Goal: Information Seeking & Learning: Learn about a topic

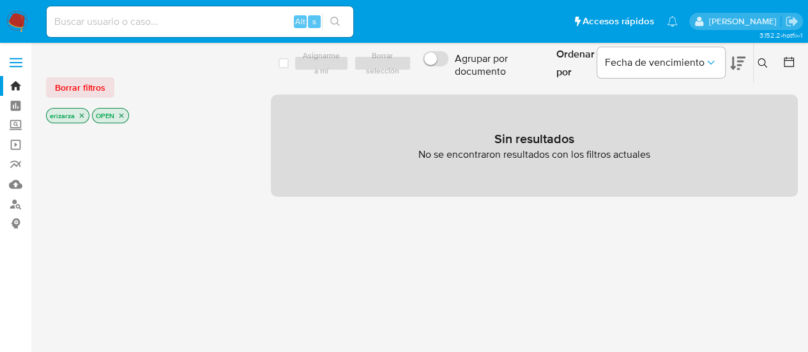
click at [78, 116] on icon "close-filter" at bounding box center [82, 116] width 8 height 8
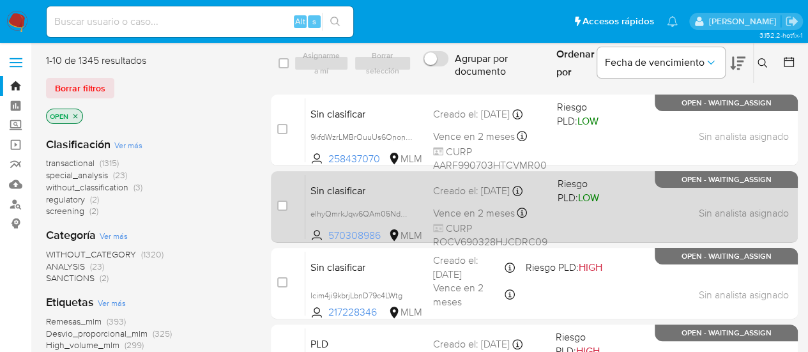
click at [342, 239] on span "570308986" at bounding box center [356, 236] width 57 height 14
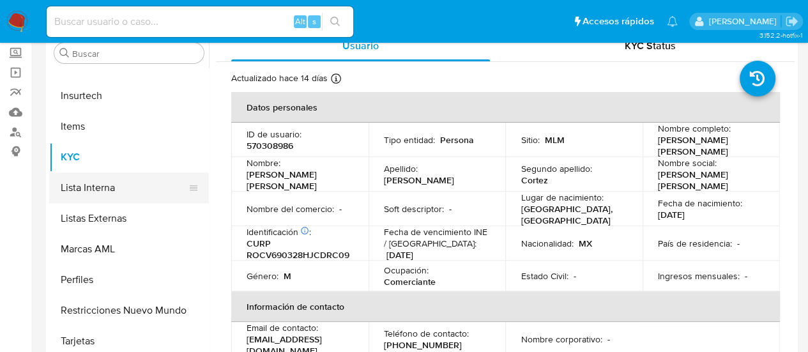
scroll to position [73, 0]
select select "10"
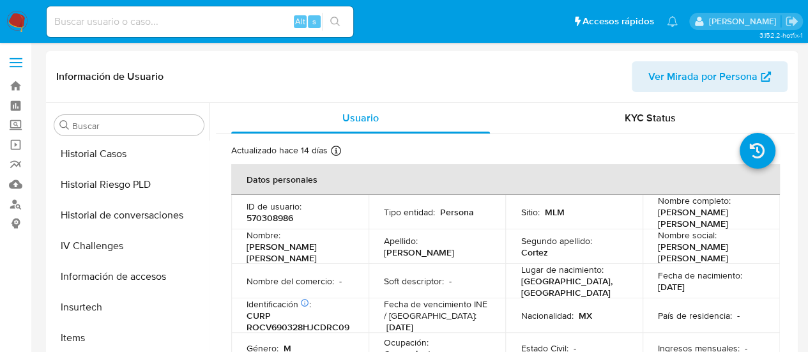
scroll to position [368, 0]
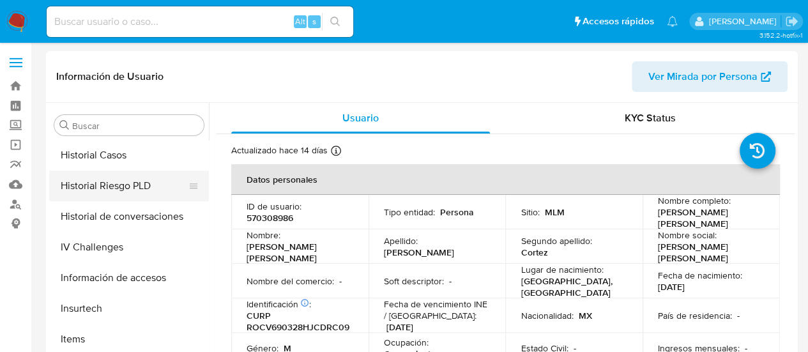
click at [129, 188] on button "Historial Riesgo PLD" at bounding box center [123, 186] width 149 height 31
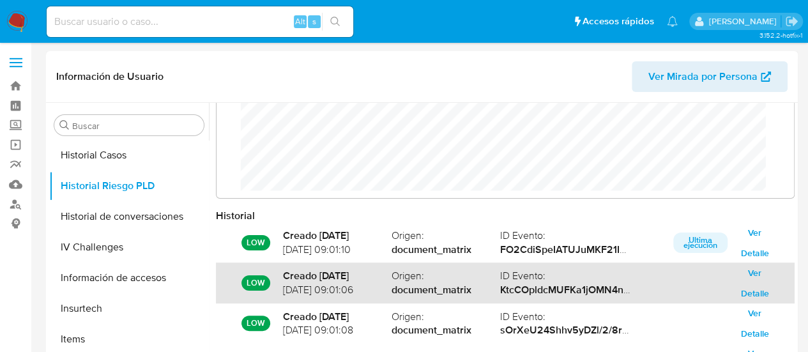
scroll to position [70, 0]
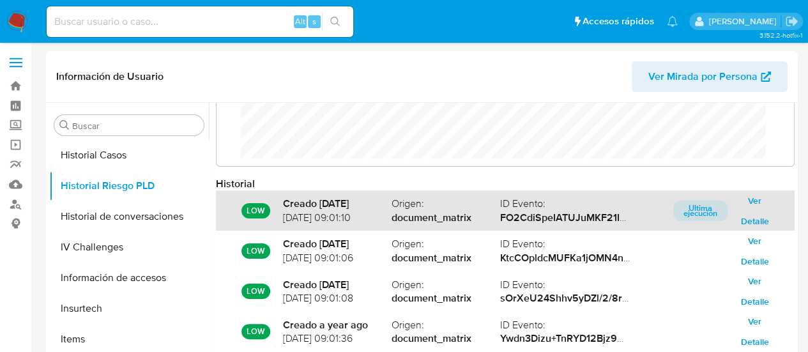
click at [758, 216] on span "Ver Detalle" at bounding box center [754, 211] width 36 height 18
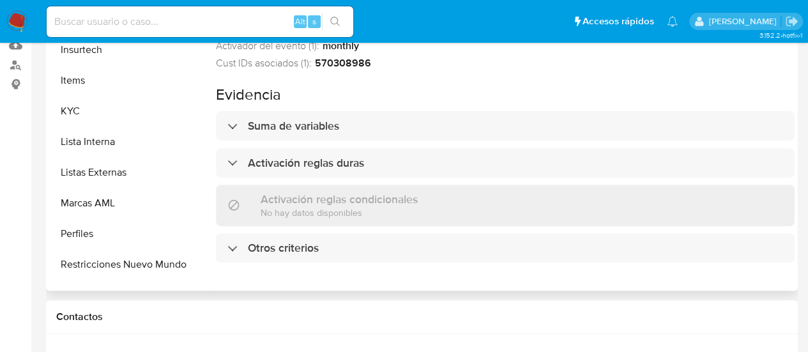
scroll to position [504, 0]
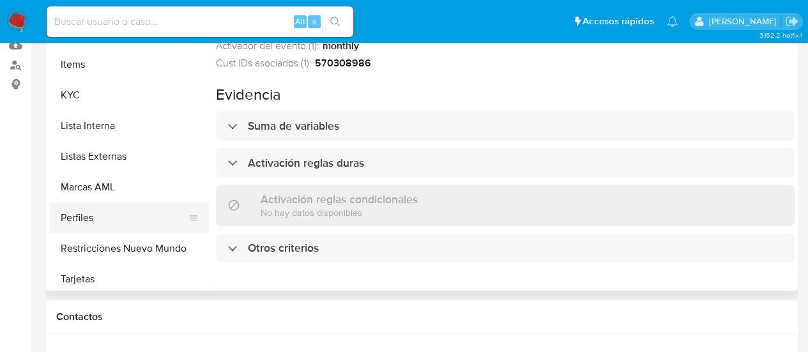
click at [97, 222] on button "Perfiles" at bounding box center [123, 217] width 149 height 31
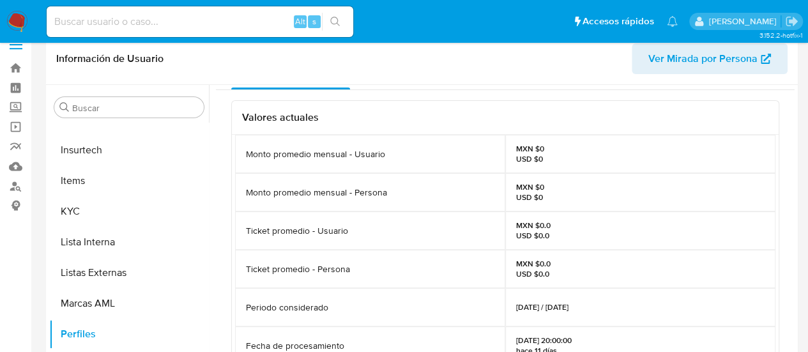
scroll to position [0, 0]
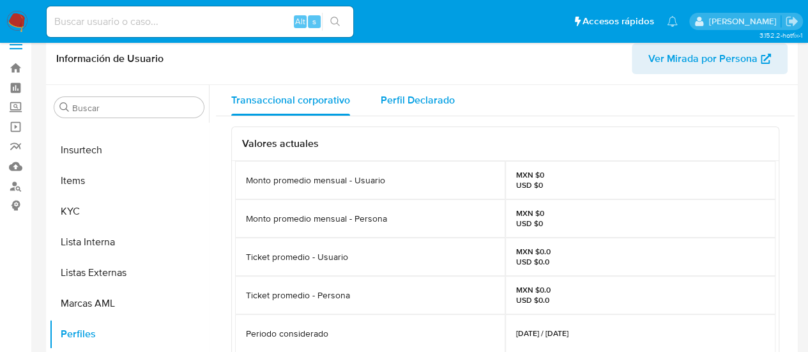
click at [409, 95] on span "Perfil Declarado" at bounding box center [418, 100] width 74 height 15
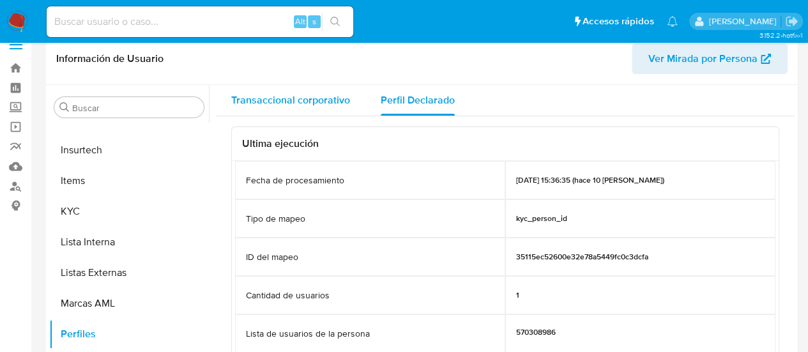
click at [302, 109] on div "Transaccional corporativo" at bounding box center [290, 100] width 119 height 31
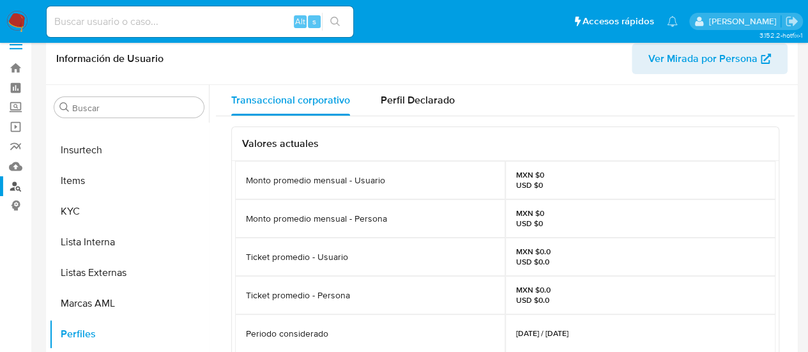
click at [14, 192] on link "Buscador de personas" at bounding box center [76, 186] width 152 height 20
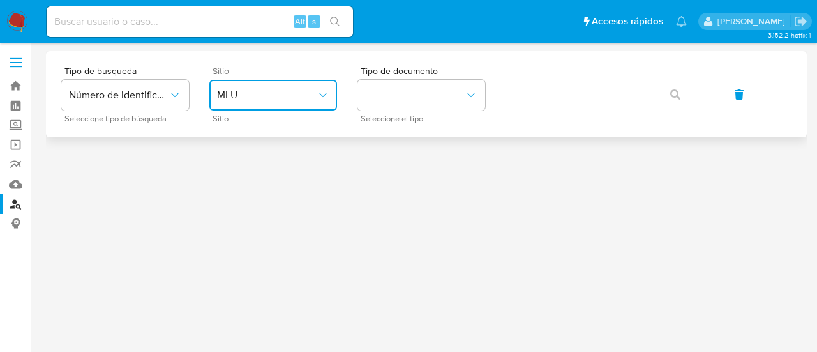
click at [246, 98] on span "MLU" at bounding box center [267, 95] width 100 height 13
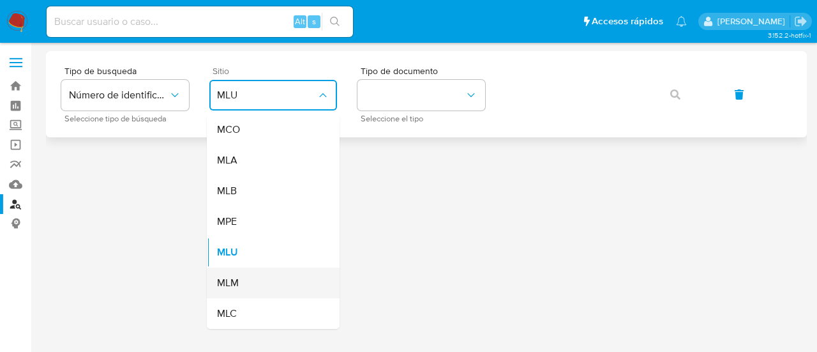
click at [253, 270] on div "MLM" at bounding box center [269, 283] width 105 height 31
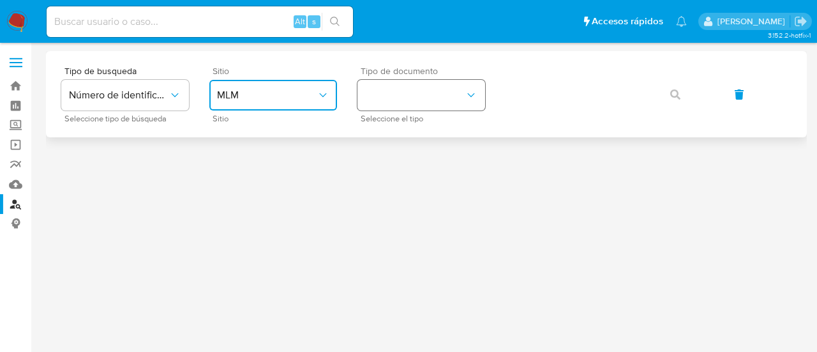
click at [463, 82] on button "identificationType" at bounding box center [422, 95] width 128 height 31
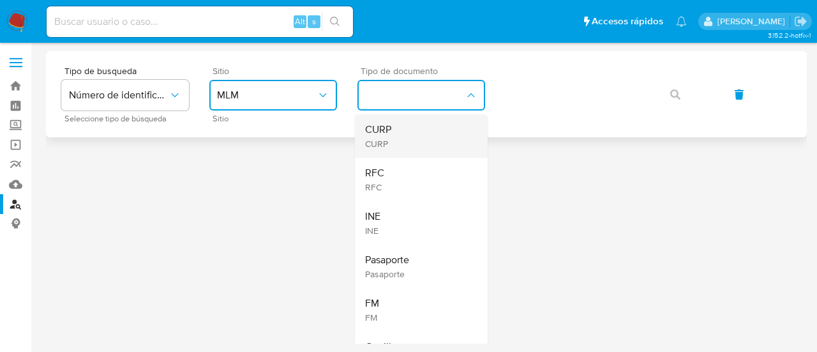
click at [428, 154] on div "CURP CURP" at bounding box center [417, 135] width 105 height 43
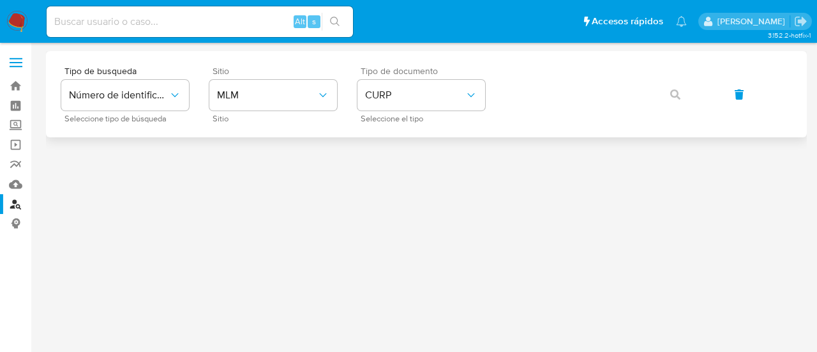
click at [428, 154] on div at bounding box center [426, 197] width 761 height 292
click at [674, 98] on icon "button" at bounding box center [676, 94] width 10 height 10
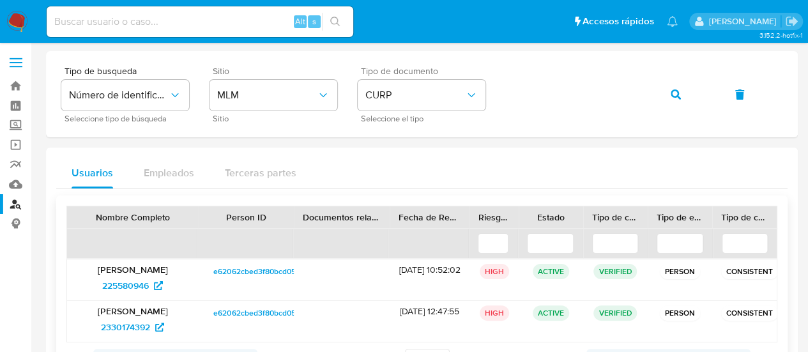
scroll to position [60, 0]
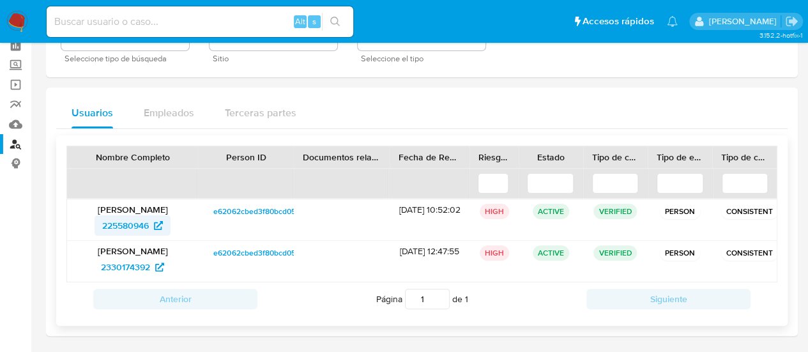
click at [139, 229] on span "225580946" at bounding box center [125, 225] width 47 height 20
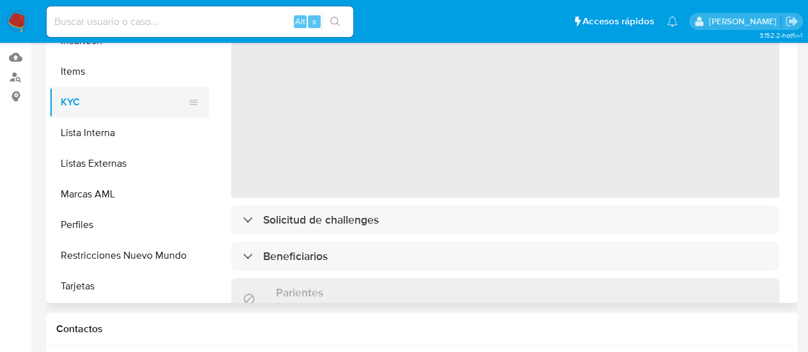
scroll to position [128, 0]
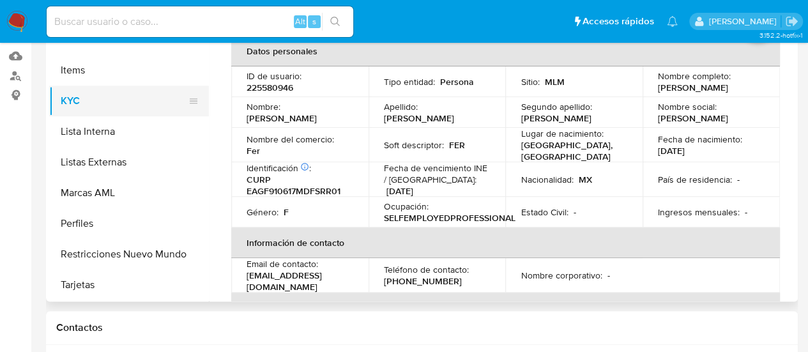
select select "10"
click at [167, 225] on button "Perfiles" at bounding box center [129, 223] width 160 height 31
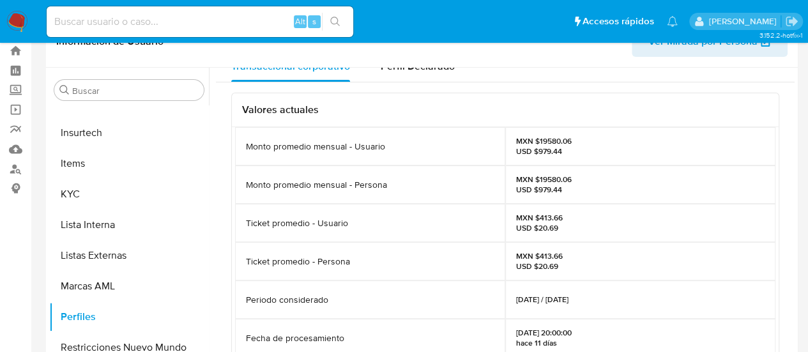
scroll to position [0, 0]
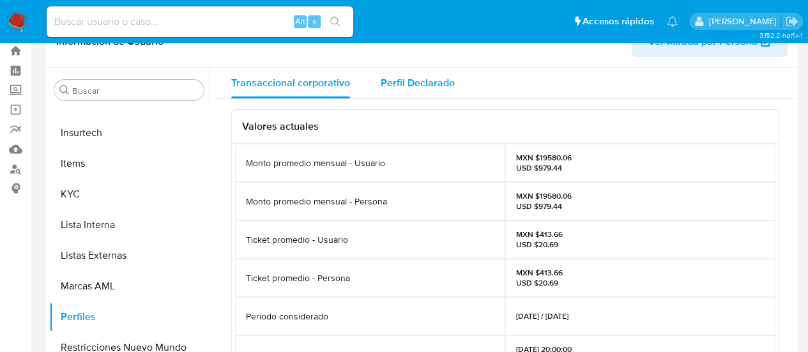
click at [387, 80] on span "Perfil Declarado" at bounding box center [418, 82] width 74 height 15
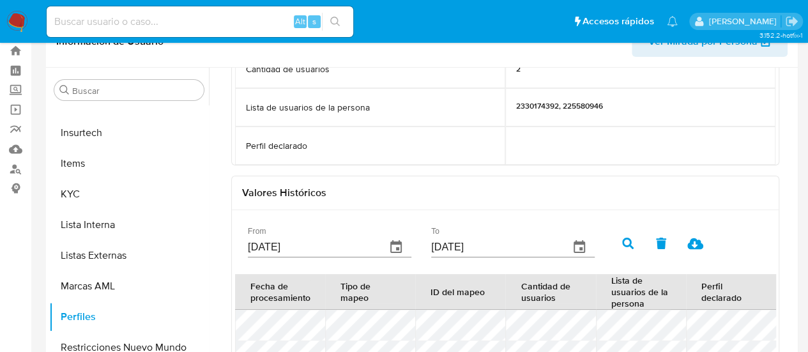
scroll to position [215, 0]
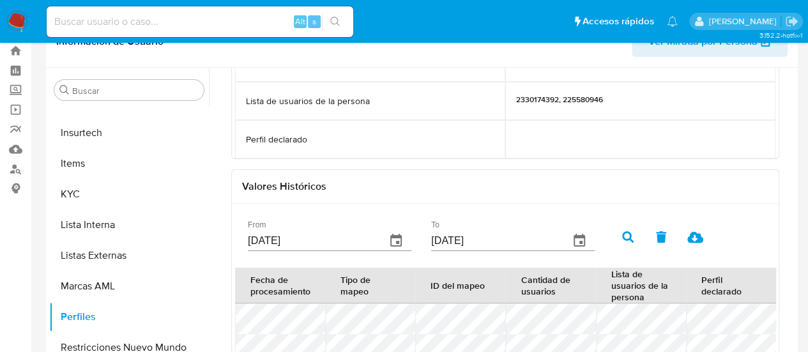
click at [278, 140] on p "Perfil declarado" at bounding box center [276, 139] width 61 height 12
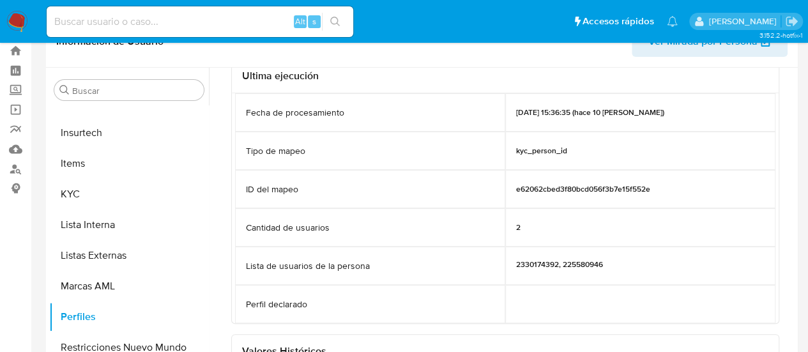
scroll to position [0, 0]
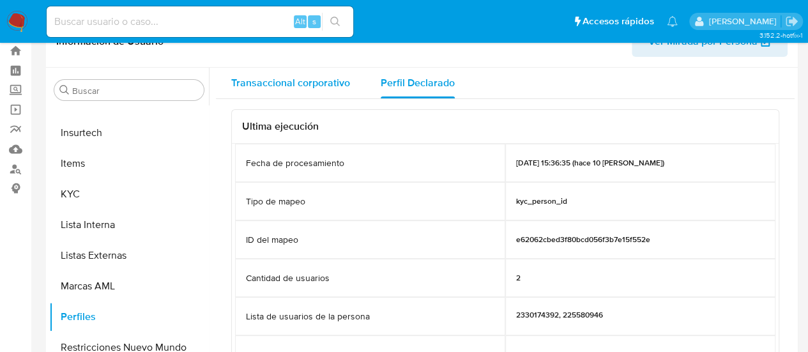
click at [299, 91] on div "Transaccional corporativo" at bounding box center [290, 83] width 119 height 31
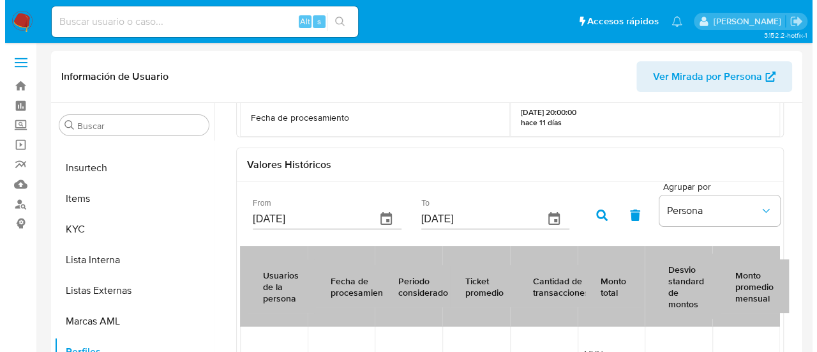
scroll to position [273, 0]
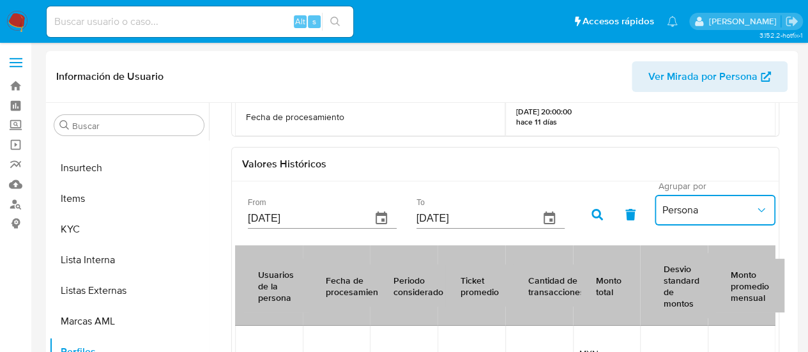
click at [669, 223] on button "Persona" at bounding box center [715, 210] width 121 height 31
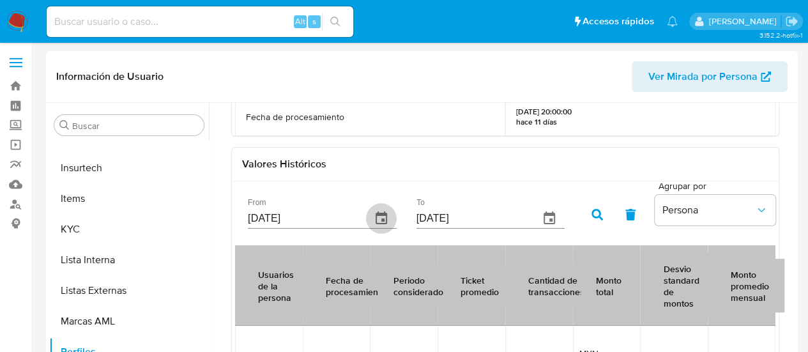
click at [385, 211] on icon "button" at bounding box center [381, 218] width 15 height 15
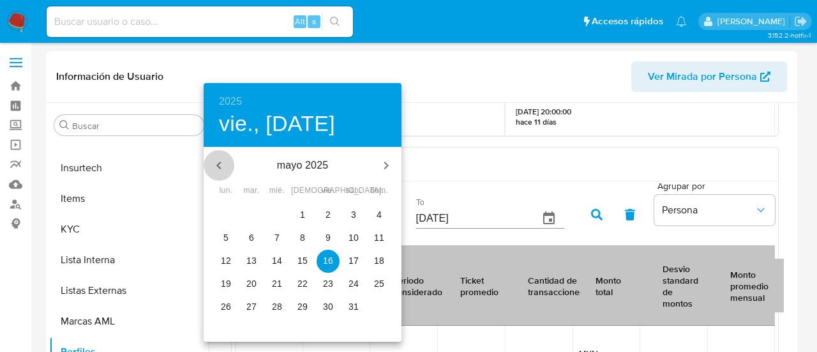
click at [221, 163] on icon "button" at bounding box center [218, 165] width 15 height 15
click at [229, 100] on h6 "2025" at bounding box center [230, 102] width 23 height 18
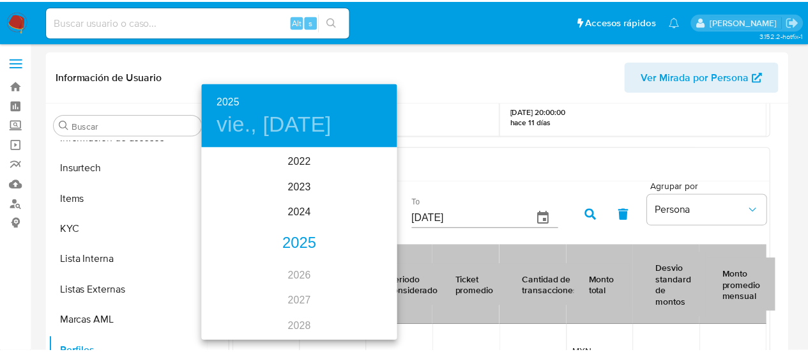
scroll to position [158, 0]
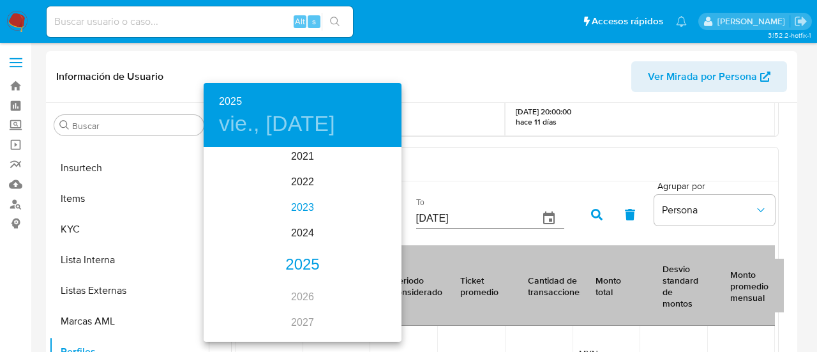
click at [300, 204] on div "2023" at bounding box center [303, 208] width 198 height 26
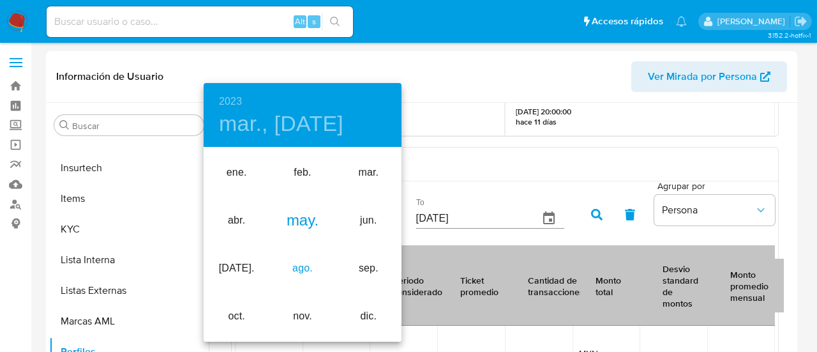
click at [304, 265] on div "ago." at bounding box center [302, 269] width 66 height 48
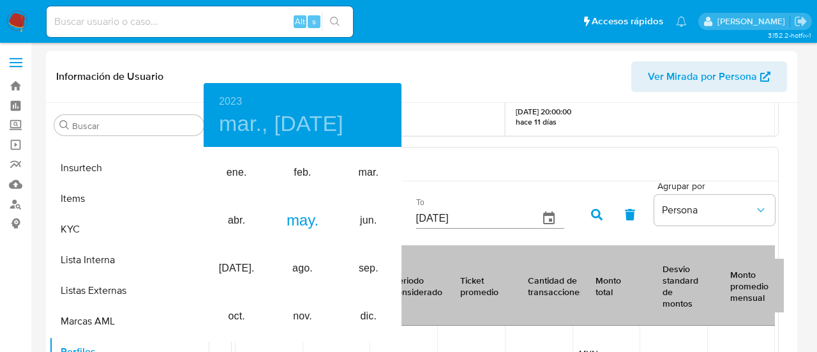
type input "16/08/2023"
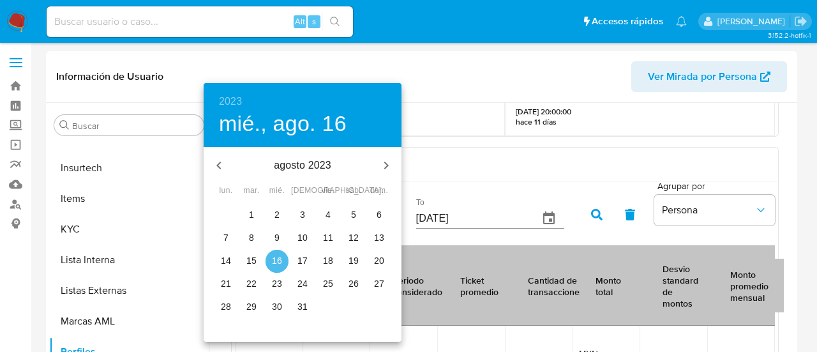
click at [278, 255] on p "16" at bounding box center [277, 260] width 10 height 13
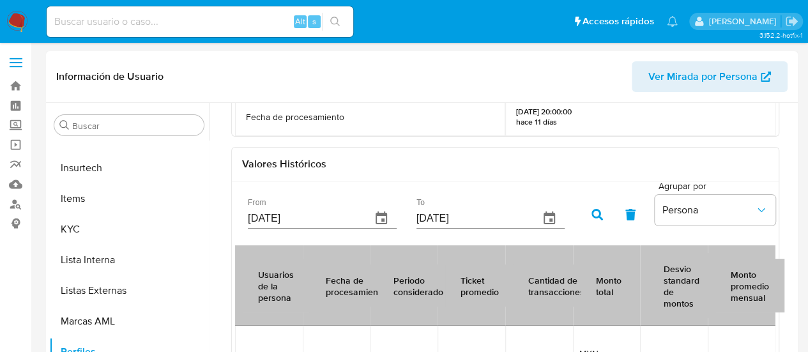
click at [597, 209] on icon "button" at bounding box center [596, 214] width 11 height 11
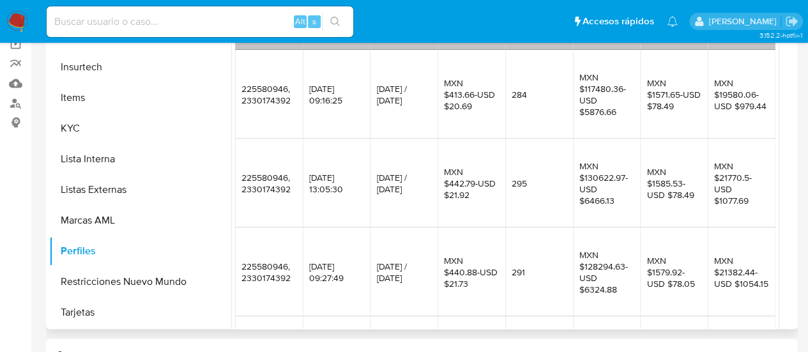
scroll to position [656, 0]
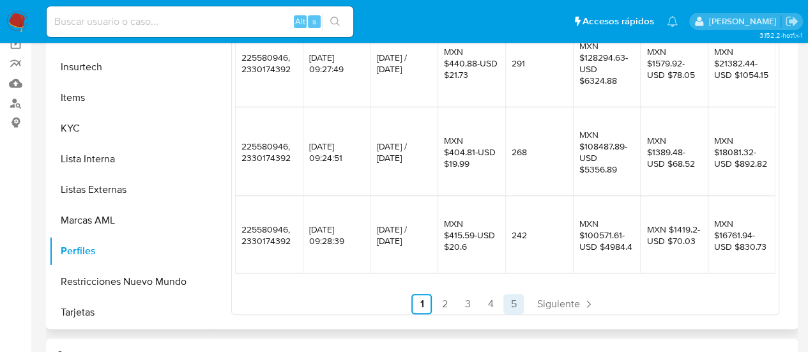
click at [513, 307] on link "5" at bounding box center [513, 304] width 20 height 20
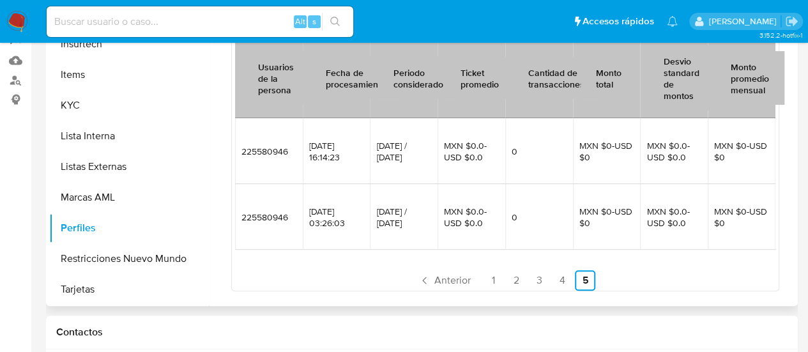
scroll to position [132, 0]
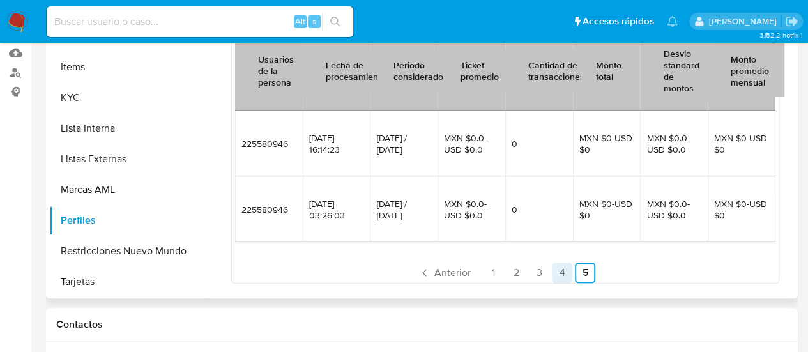
click at [553, 271] on link "4" at bounding box center [562, 272] width 20 height 20
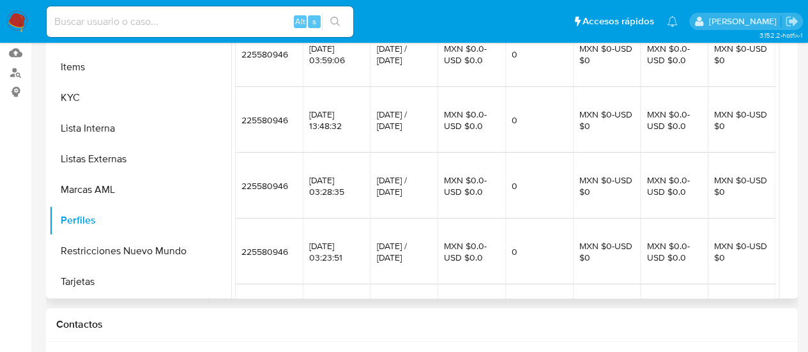
scroll to position [553, 0]
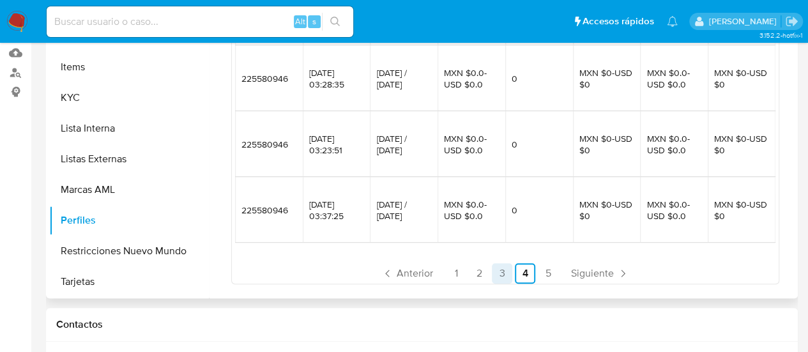
click at [507, 274] on link "3" at bounding box center [502, 273] width 20 height 20
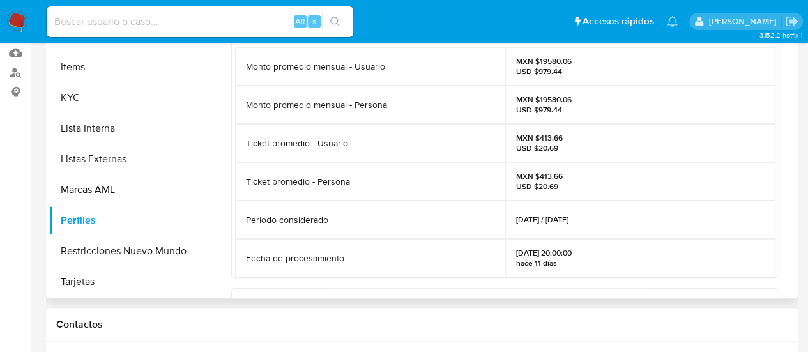
scroll to position [0, 0]
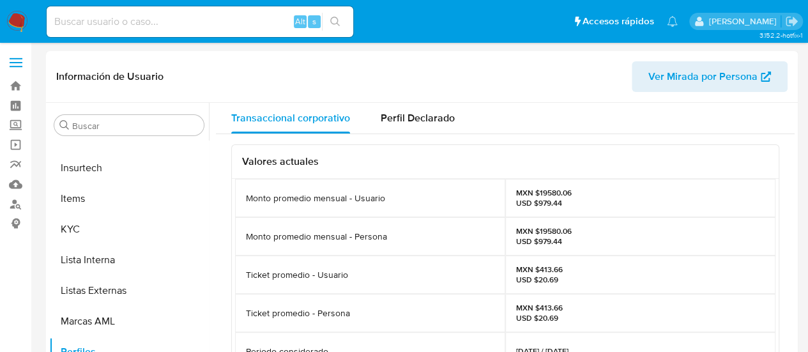
click at [737, 82] on span "Ver Mirada por Persona" at bounding box center [702, 76] width 109 height 31
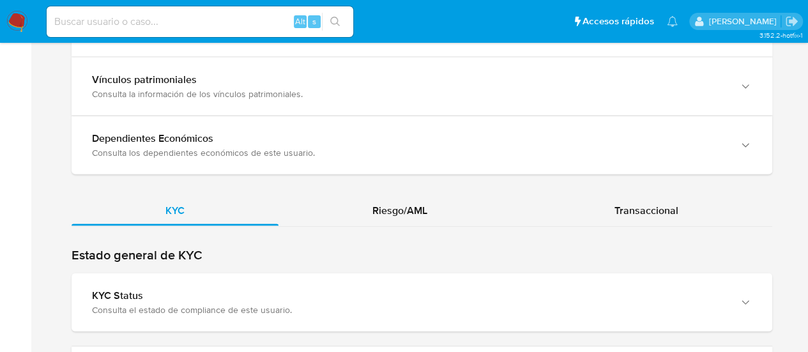
scroll to position [1135, 0]
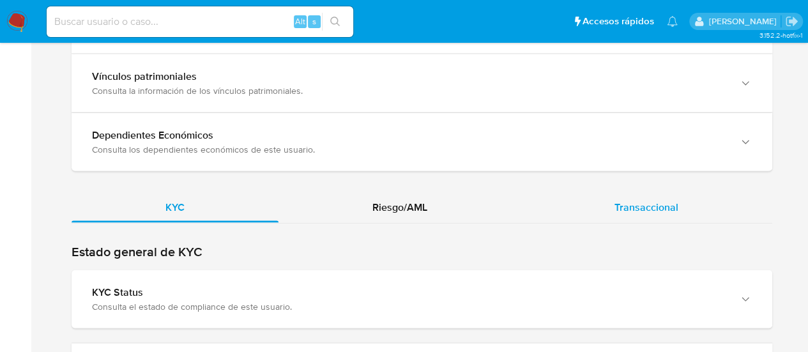
click at [635, 210] on div "Transaccional" at bounding box center [646, 207] width 252 height 31
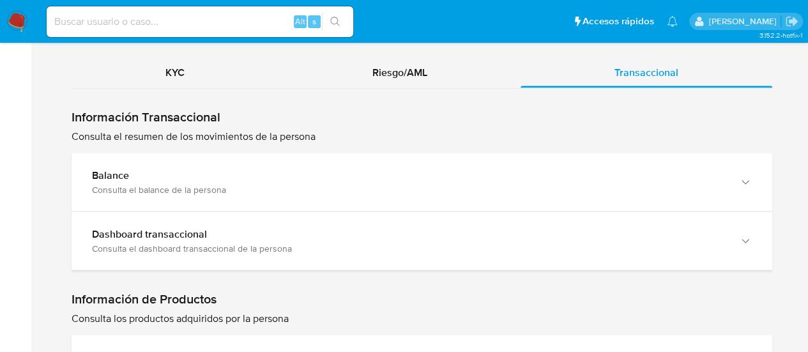
scroll to position [1268, 0]
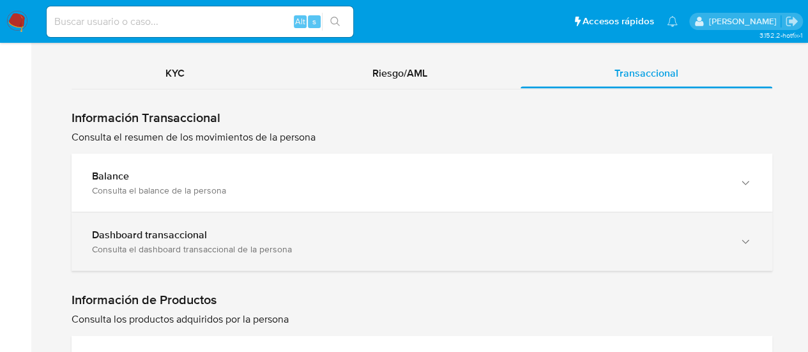
click at [225, 249] on div "Dashboard transaccional Consulta el dashboard transaccional de la persona" at bounding box center [422, 242] width 701 height 58
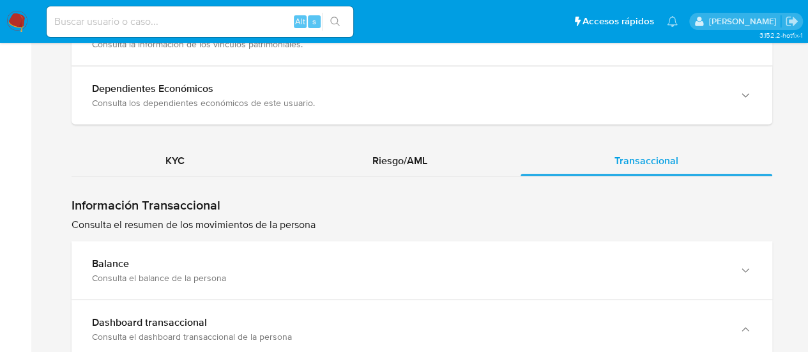
scroll to position [1169, 0]
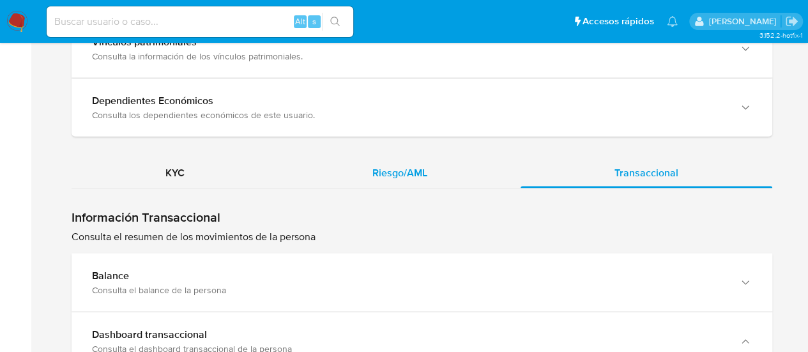
click at [370, 161] on div "Riesgo/AML" at bounding box center [399, 172] width 243 height 31
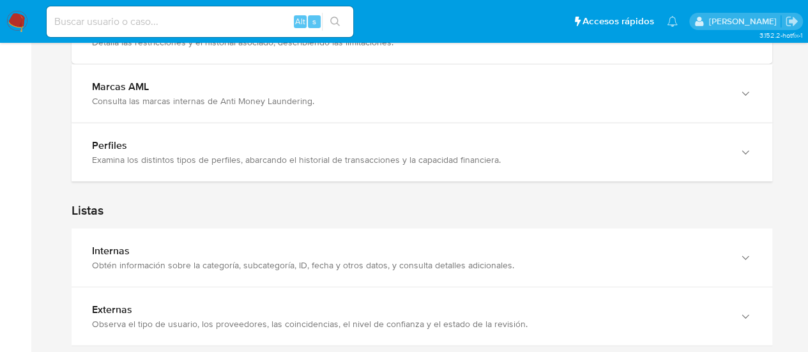
scroll to position [1459, 0]
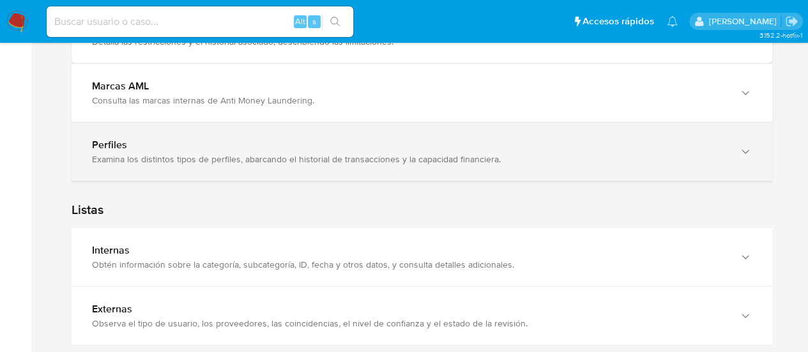
click at [380, 160] on div "Perfiles Examina los distintos tipos de perfiles, abarcando el historial de tra…" at bounding box center [422, 152] width 701 height 58
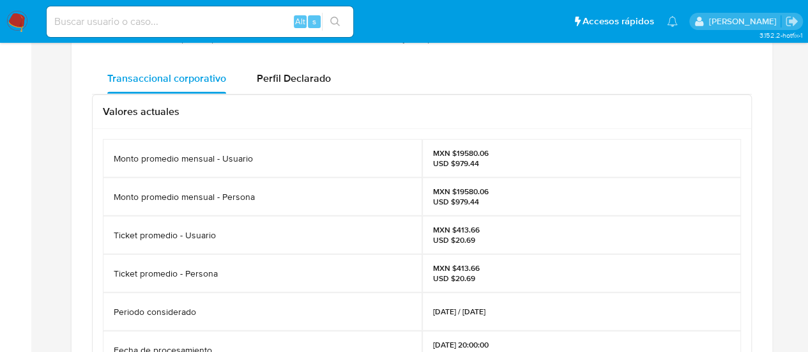
scroll to position [1579, 0]
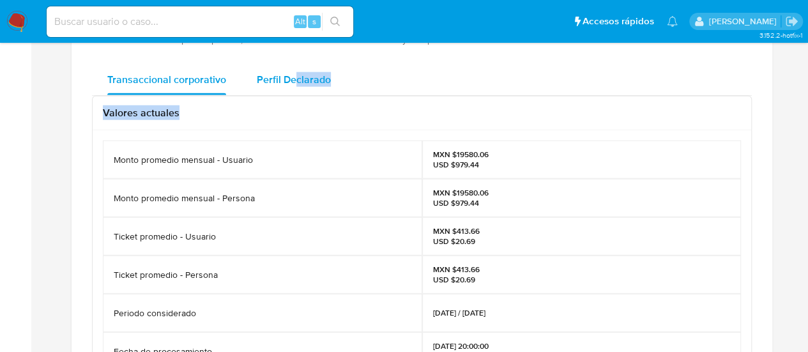
drag, startPoint x: 305, startPoint y: 90, endPoint x: 291, endPoint y: 76, distance: 19.9
click at [291, 76] on span "Perfil Declarado" at bounding box center [294, 79] width 74 height 15
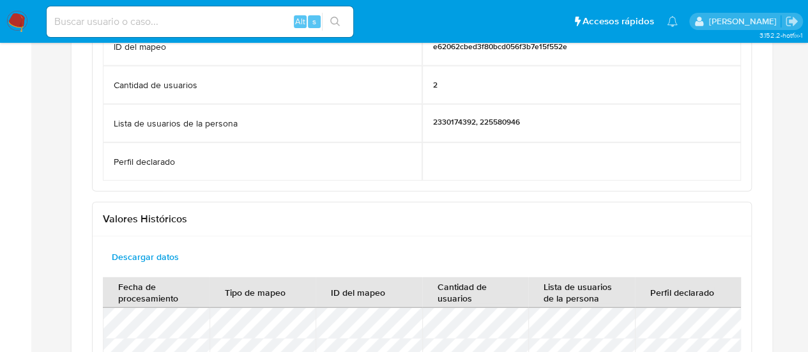
scroll to position [1767, 0]
click at [137, 178] on div "Fecha de procesamiento [DATE] 15:36:35 (hace 10 [PERSON_NAME]) Tipo de mapeo ky…" at bounding box center [422, 67] width 658 height 250
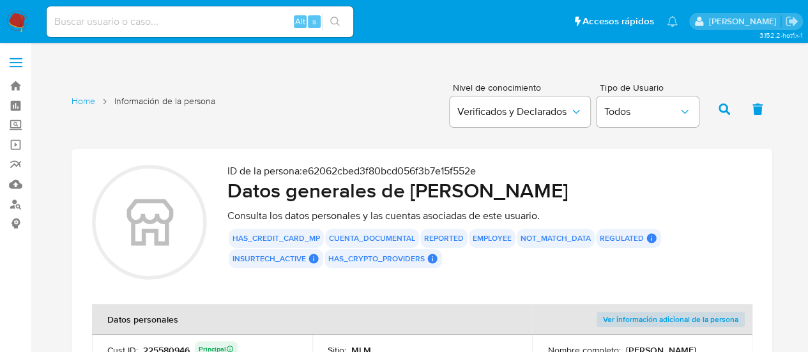
scroll to position [2, 0]
